Goal: Information Seeking & Learning: Find specific fact

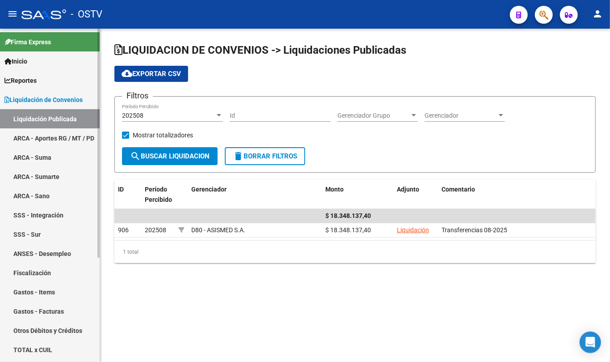
click at [73, 104] on span "Liquidación de Convenios" at bounding box center [43, 100] width 78 height 10
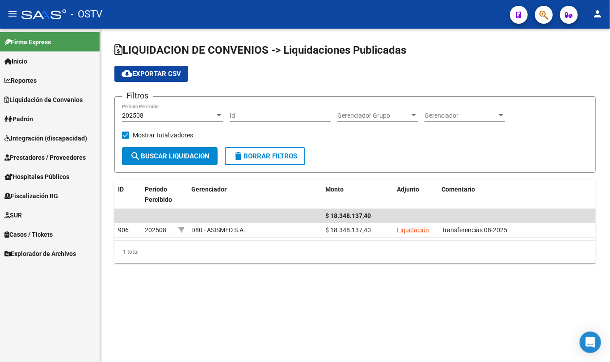
click at [50, 124] on link "Padrón" at bounding box center [50, 118] width 100 height 19
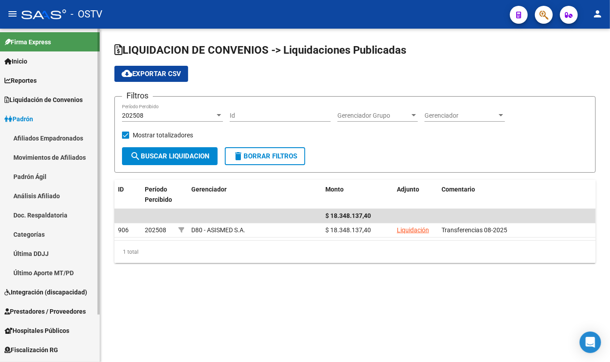
click at [39, 176] on link "Padrón Ágil" at bounding box center [50, 176] width 100 height 19
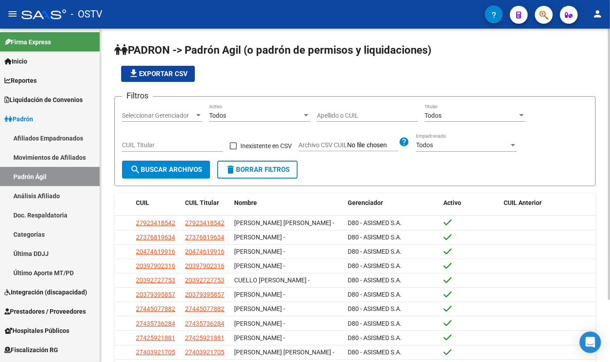
click at [358, 117] on input "Apellido o CUIL" at bounding box center [367, 116] width 101 height 8
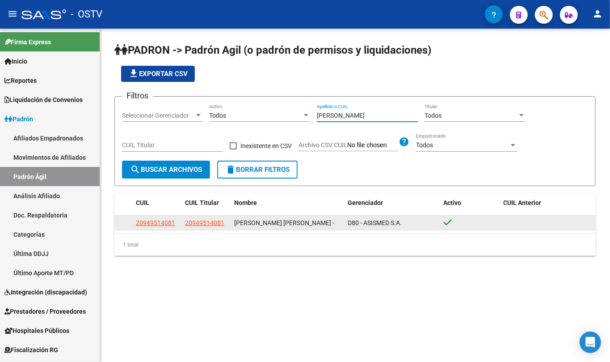
type input "[PERSON_NAME]"
click at [210, 228] on app-link-go-to "20949514081" at bounding box center [204, 223] width 39 height 10
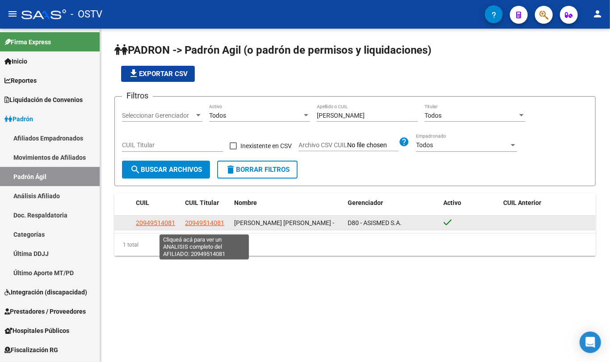
click at [211, 226] on span "20949514081" at bounding box center [204, 222] width 39 height 7
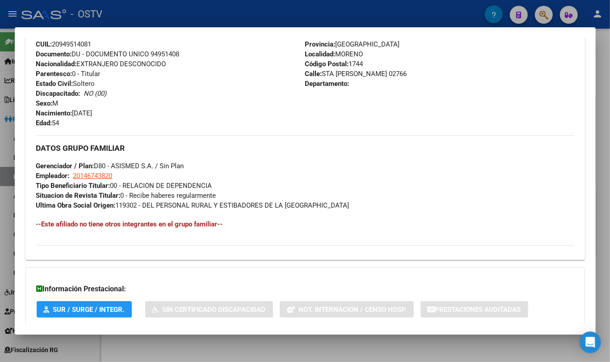
scroll to position [384, 0]
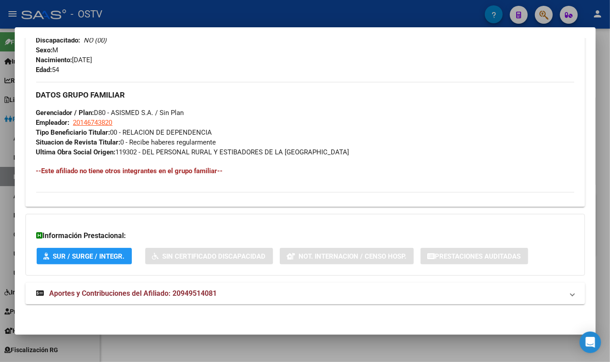
click at [194, 292] on span "Aportes y Contribuciones del Afiliado: 20949514081" at bounding box center [134, 293] width 168 height 8
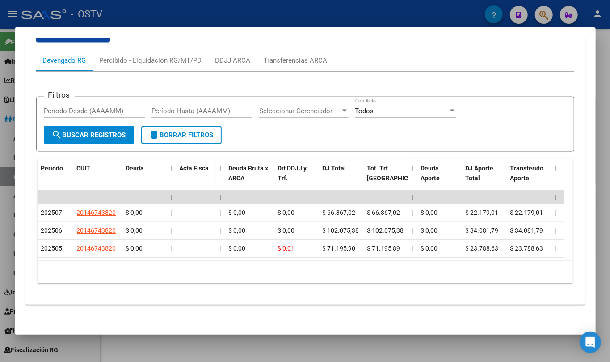
scroll to position [701, 0]
